Goal: Task Accomplishment & Management: Complete application form

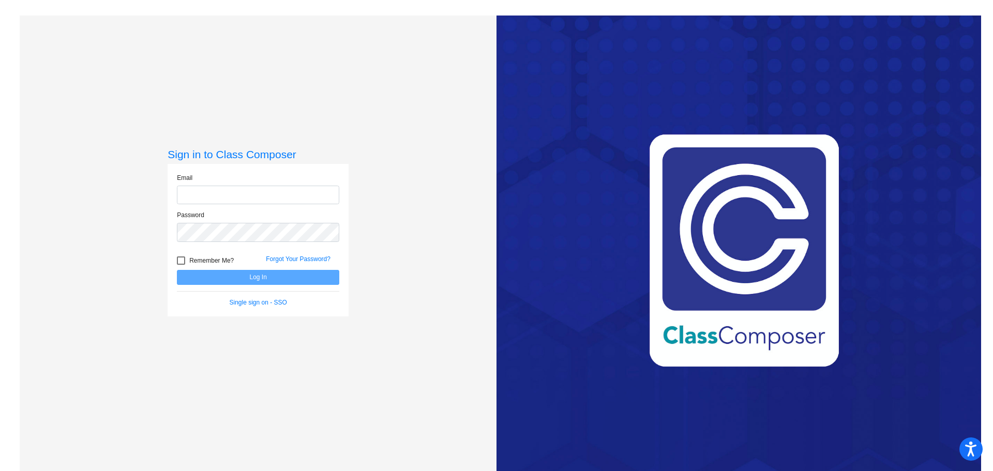
type input "[EMAIL_ADDRESS][DOMAIN_NAME]"
click at [273, 282] on button "Log In" at bounding box center [258, 277] width 162 height 15
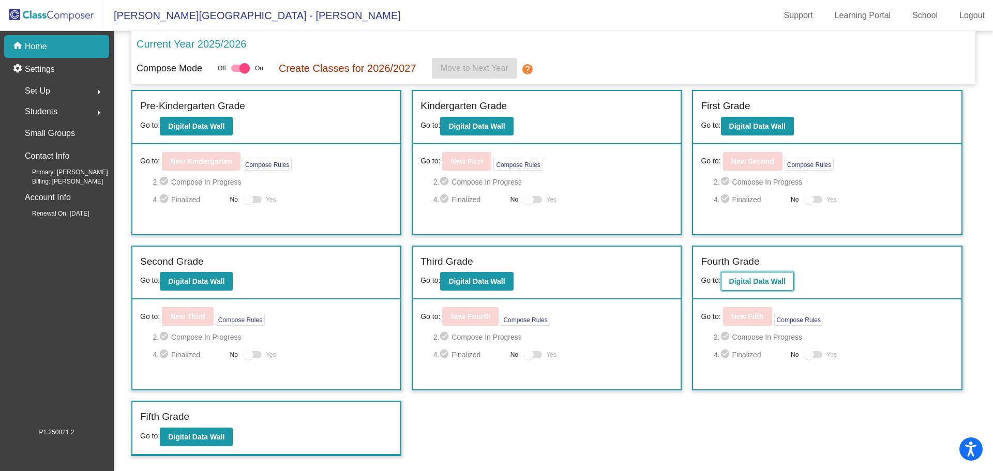
click at [740, 284] on b "Digital Data Wall" at bounding box center [757, 281] width 56 height 8
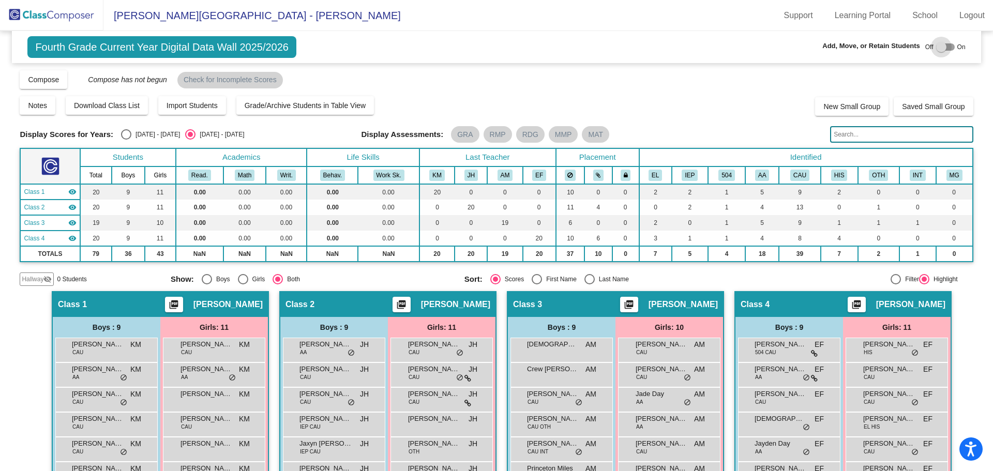
click at [936, 47] on div at bounding box center [941, 47] width 10 height 10
checkbox input "true"
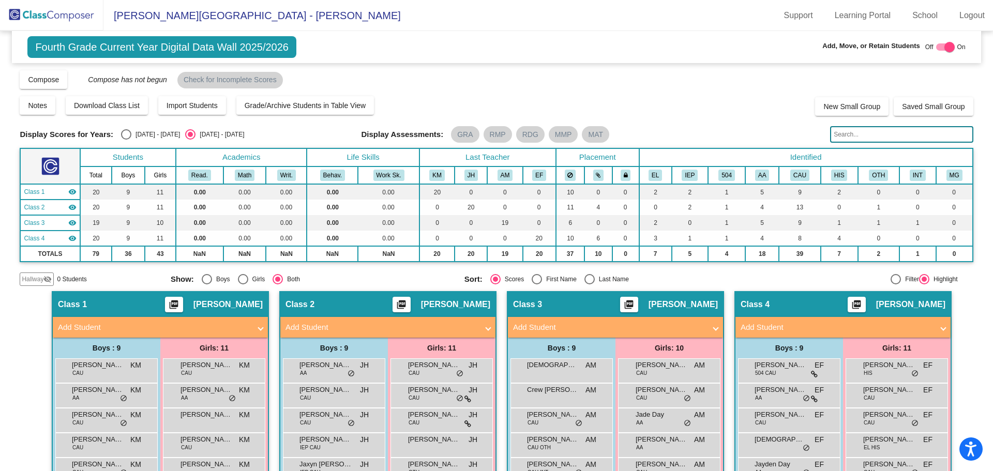
click at [42, 276] on span "Hallway" at bounding box center [33, 279] width 22 height 9
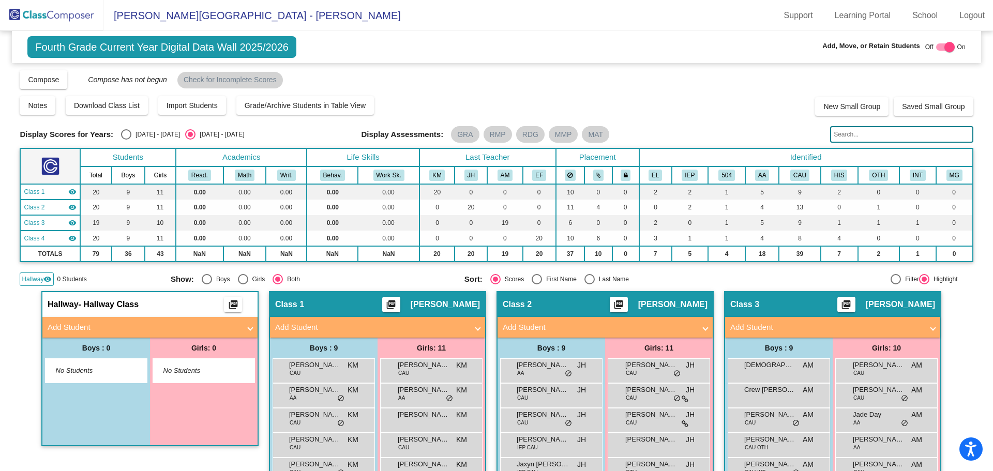
click at [80, 326] on mat-panel-title "Add Student" at bounding box center [144, 328] width 192 height 12
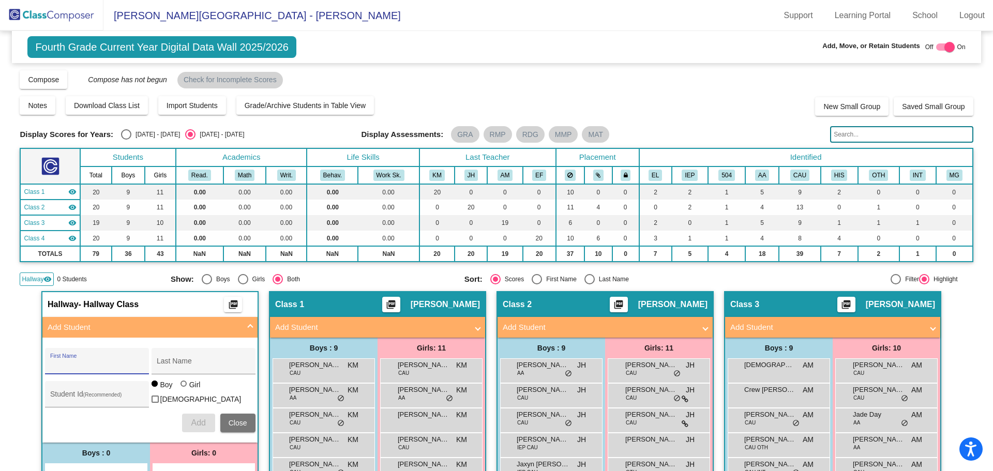
click at [75, 363] on input "First Name" at bounding box center [96, 365] width 93 height 8
type input "[PERSON_NAME]"
click at [212, 358] on div "Last Name" at bounding box center [203, 364] width 93 height 21
type input "Brown"
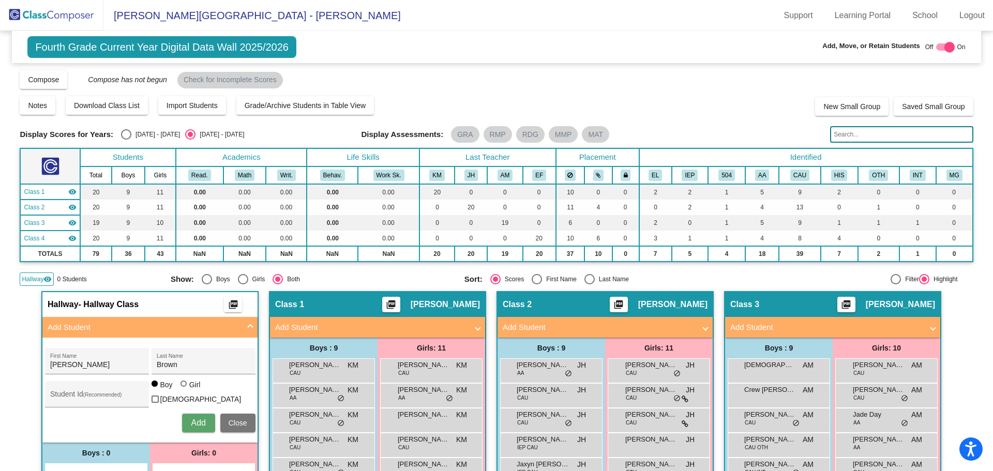
drag, startPoint x: 201, startPoint y: 419, endPoint x: 169, endPoint y: 422, distance: 32.2
click at [169, 422] on div "Add Close" at bounding box center [150, 423] width 210 height 19
click at [195, 418] on span "Add" at bounding box center [198, 422] width 14 height 9
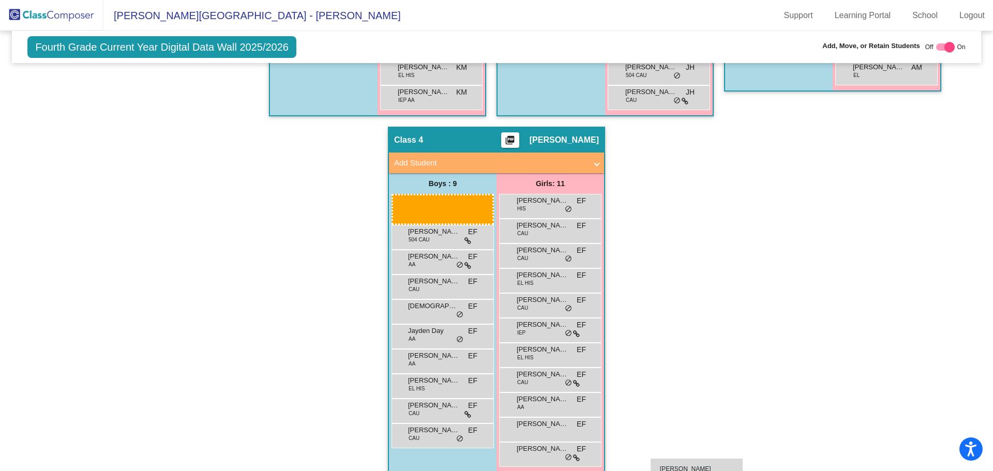
scroll to position [534, 0]
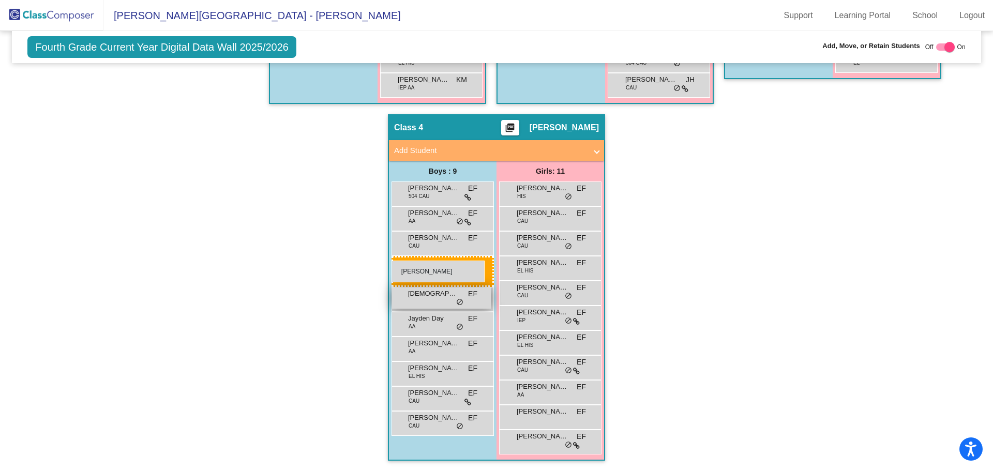
drag, startPoint x: 109, startPoint y: 166, endPoint x: 392, endPoint y: 260, distance: 298.7
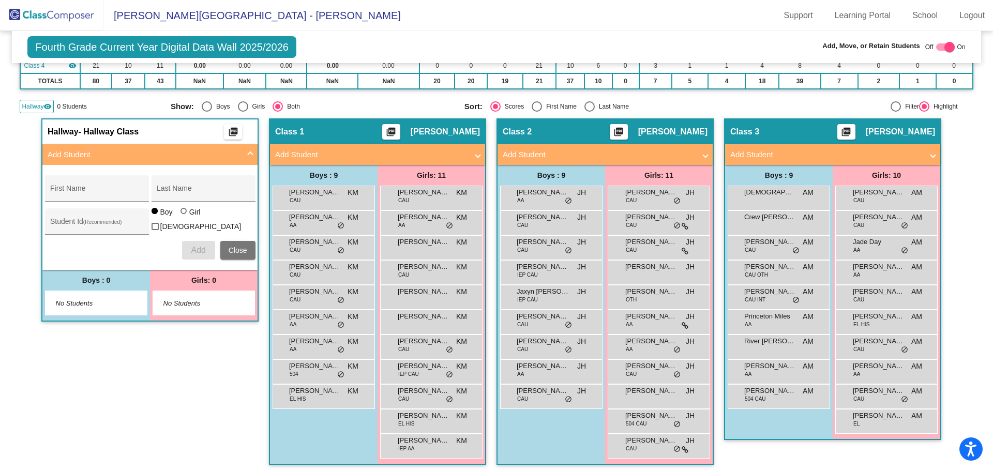
scroll to position [172, 0]
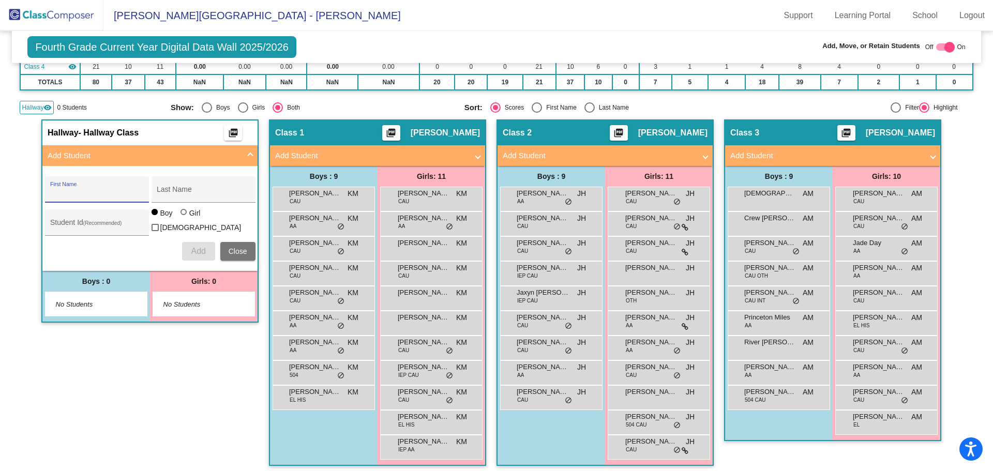
click at [68, 190] on input "First Name" at bounding box center [96, 193] width 93 height 8
type input "skyler"
click at [168, 199] on div "Last Name" at bounding box center [203, 192] width 93 height 21
type input "Brown"
click at [213, 300] on span "No Students" at bounding box center [195, 304] width 65 height 10
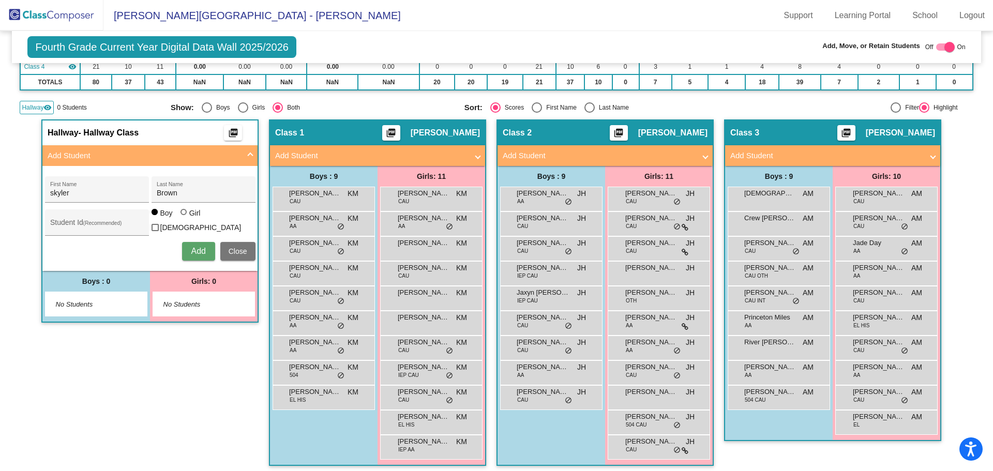
click at [184, 212] on div at bounding box center [184, 212] width 0 height 0
click at [184, 218] on input "Girl" at bounding box center [184, 217] width 1 height 1
radio input "true"
click at [196, 249] on span "Add" at bounding box center [198, 251] width 14 height 9
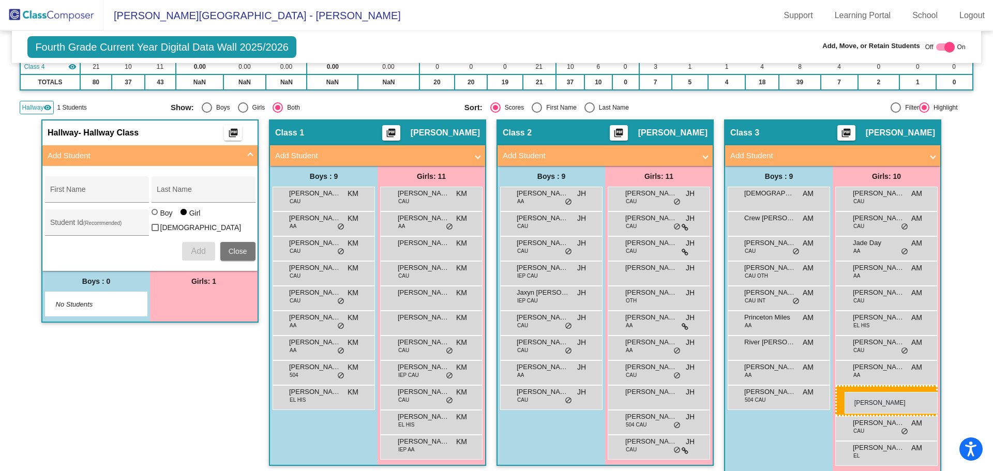
drag, startPoint x: 205, startPoint y: 301, endPoint x: 844, endPoint y: 392, distance: 645.5
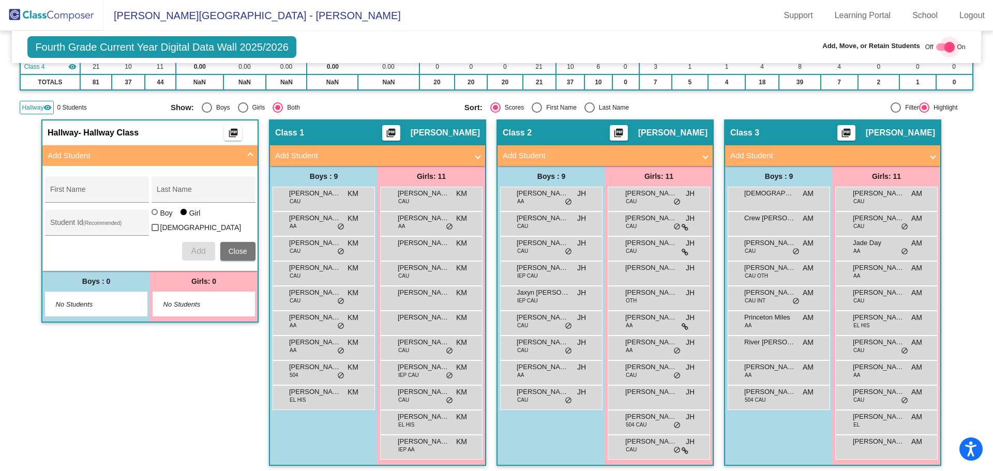
click at [945, 48] on div at bounding box center [949, 47] width 10 height 10
checkbox input "false"
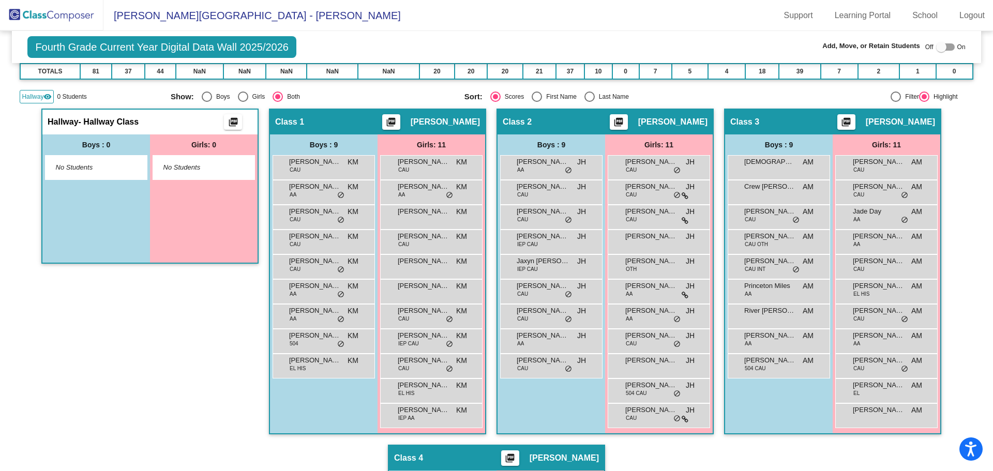
scroll to position [182, 0]
